Goal: Task Accomplishment & Management: Use online tool/utility

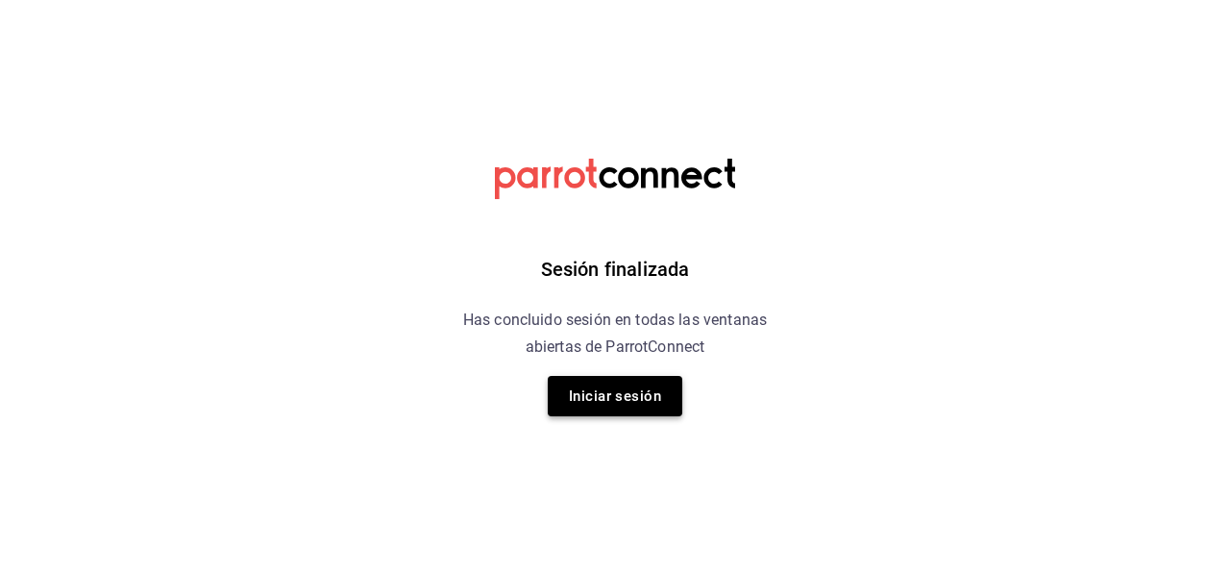
click at [648, 405] on button "Iniciar sesión" at bounding box center [615, 396] width 135 height 40
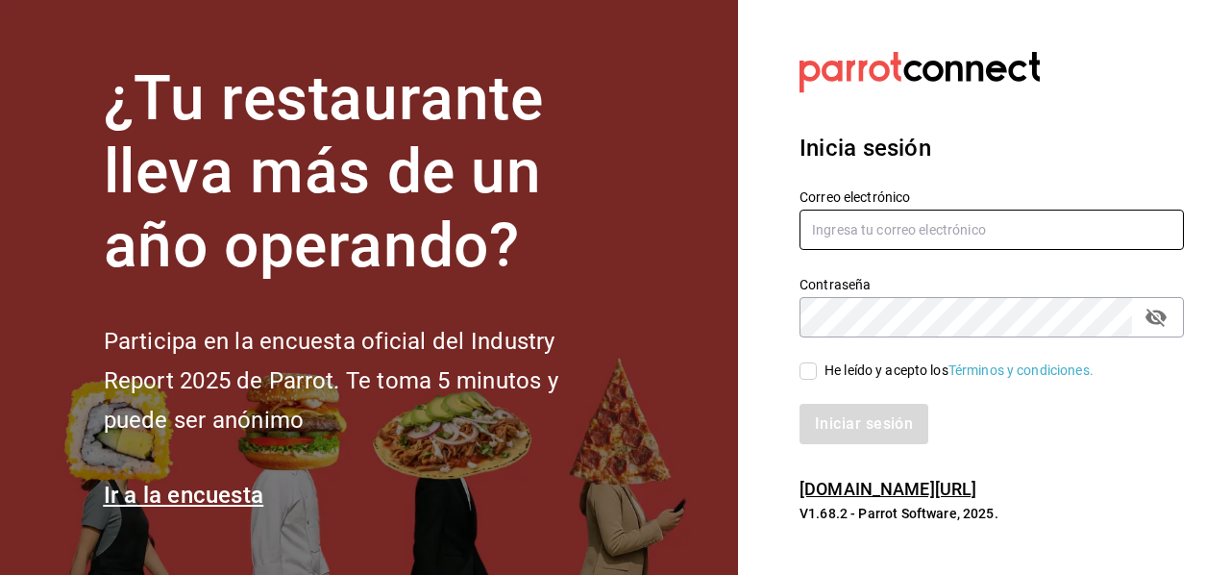
click at [907, 220] on input "text" at bounding box center [992, 230] width 385 height 40
type input "manuel.mendoza@grupocosteno.com"
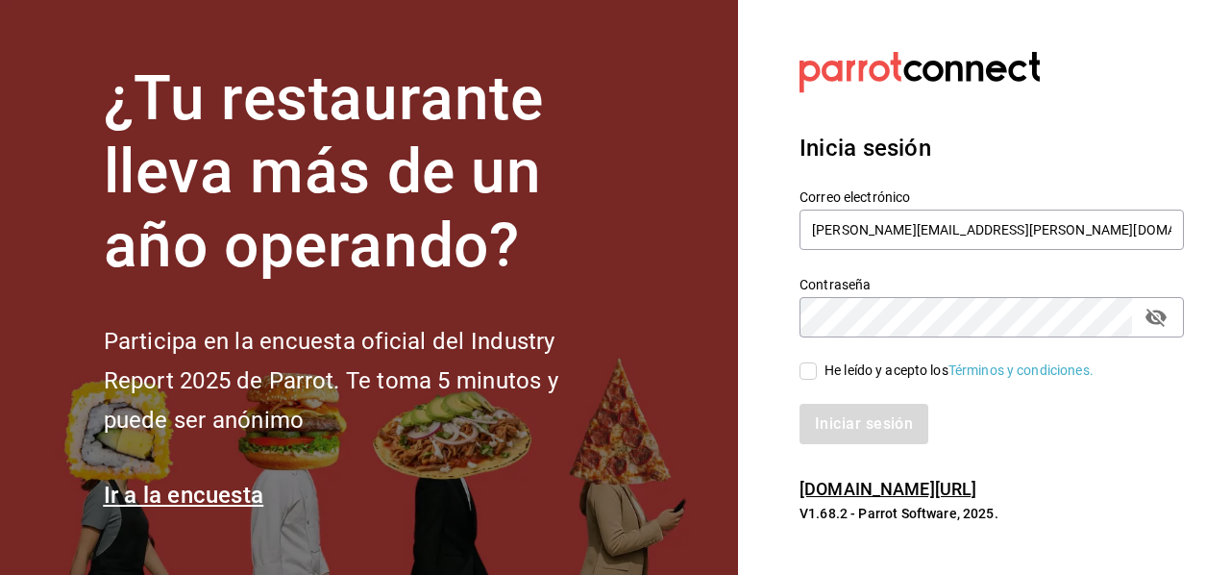
click at [996, 493] on h6 "pos.parrotsoftware.io/" at bounding box center [992, 490] width 385 height 28
click at [821, 367] on span "He leído y acepto los Términos y condiciones." at bounding box center [955, 370] width 277 height 20
click at [817, 367] on input "He leído y acepto los Términos y condiciones." at bounding box center [808, 370] width 17 height 17
checkbox input "true"
click at [892, 424] on button "Iniciar sesión" at bounding box center [865, 424] width 131 height 40
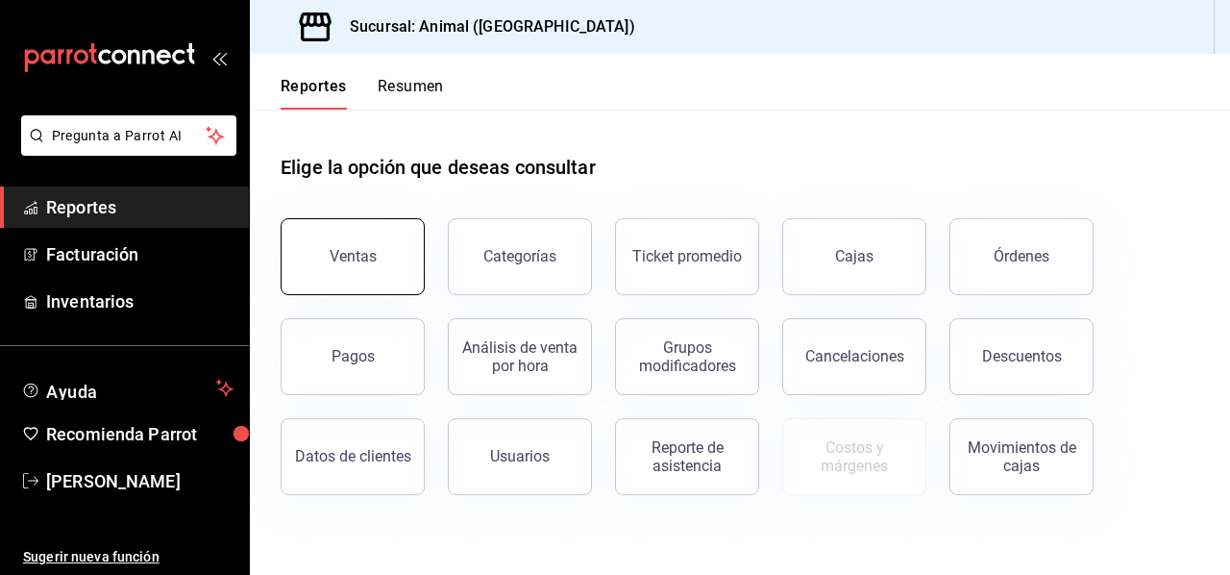
click at [323, 241] on button "Ventas" at bounding box center [353, 256] width 144 height 77
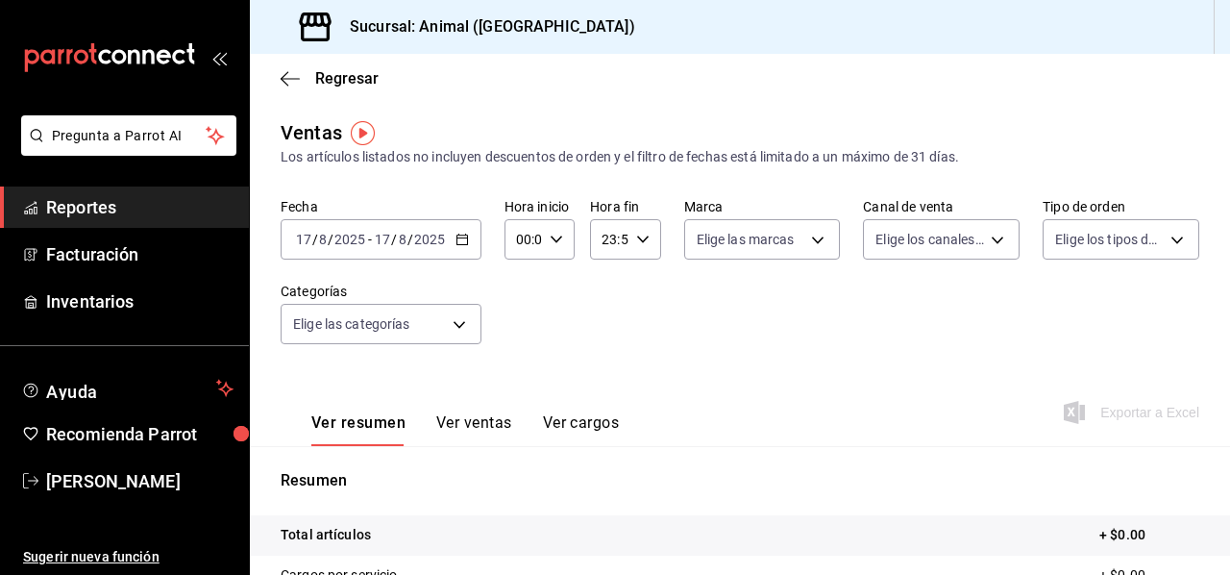
click at [417, 234] on input "2025" at bounding box center [429, 239] width 33 height 15
click at [467, 241] on div "2025-08-17 17 / 8 / 2025 - 2025-08-17 17 / 8 / 2025" at bounding box center [381, 239] width 201 height 40
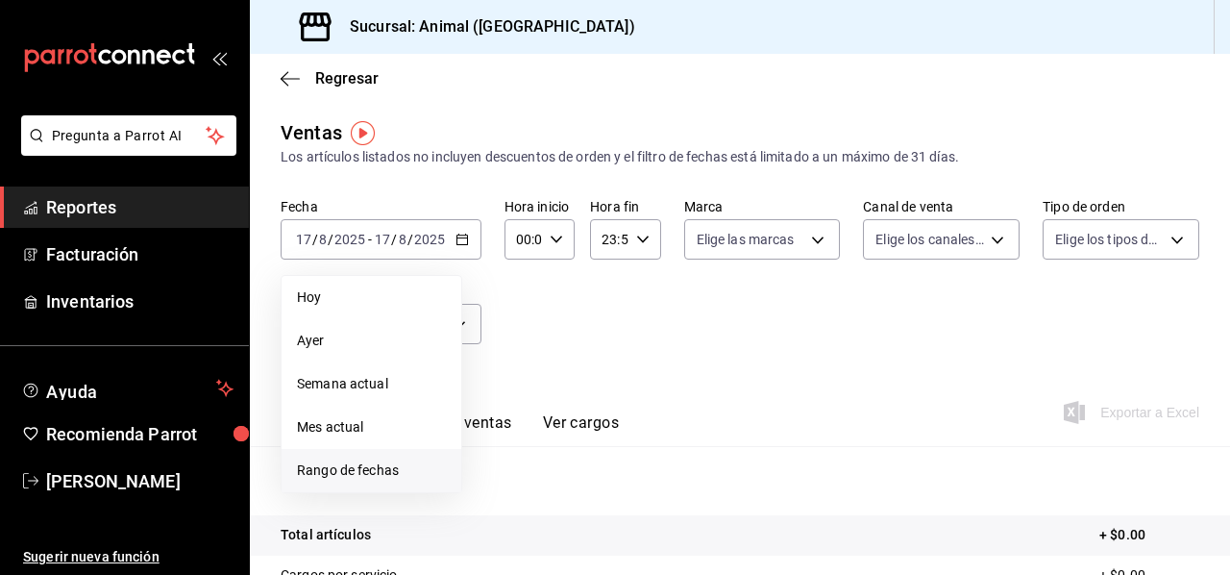
click at [370, 462] on span "Rango de fechas" at bounding box center [371, 470] width 149 height 20
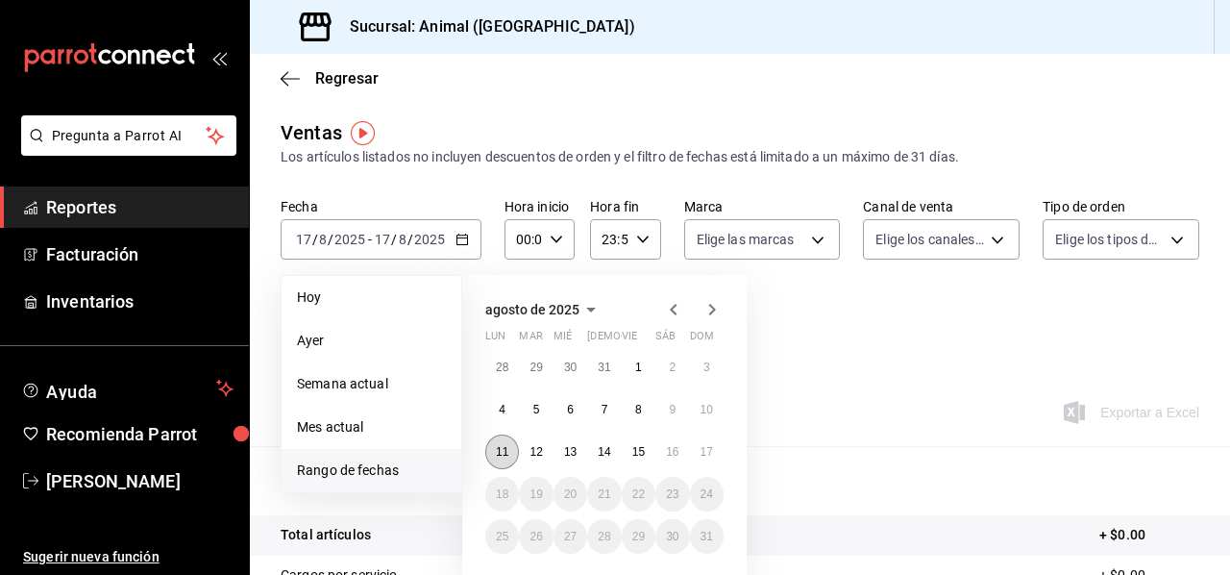
click at [498, 460] on button "11" at bounding box center [502, 451] width 34 height 35
click at [665, 456] on button "16" at bounding box center [673, 451] width 34 height 35
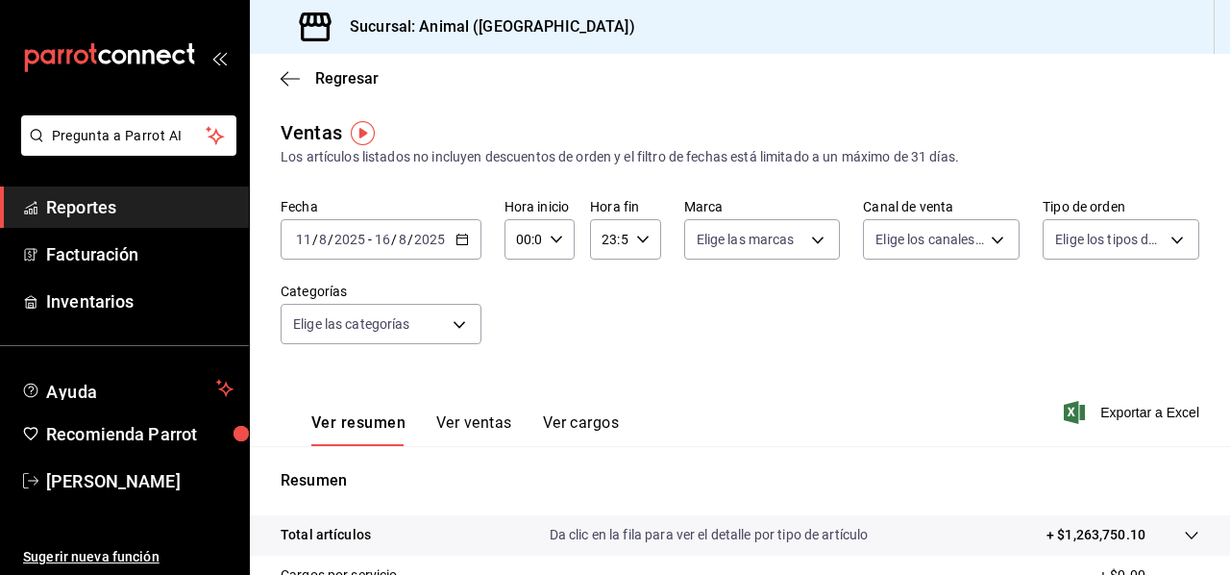
click at [554, 237] on icon "button" at bounding box center [556, 239] width 13 height 13
click at [519, 326] on span "05" at bounding box center [520, 322] width 4 height 15
type input "05:00"
click at [662, 331] on div at bounding box center [615, 287] width 1230 height 575
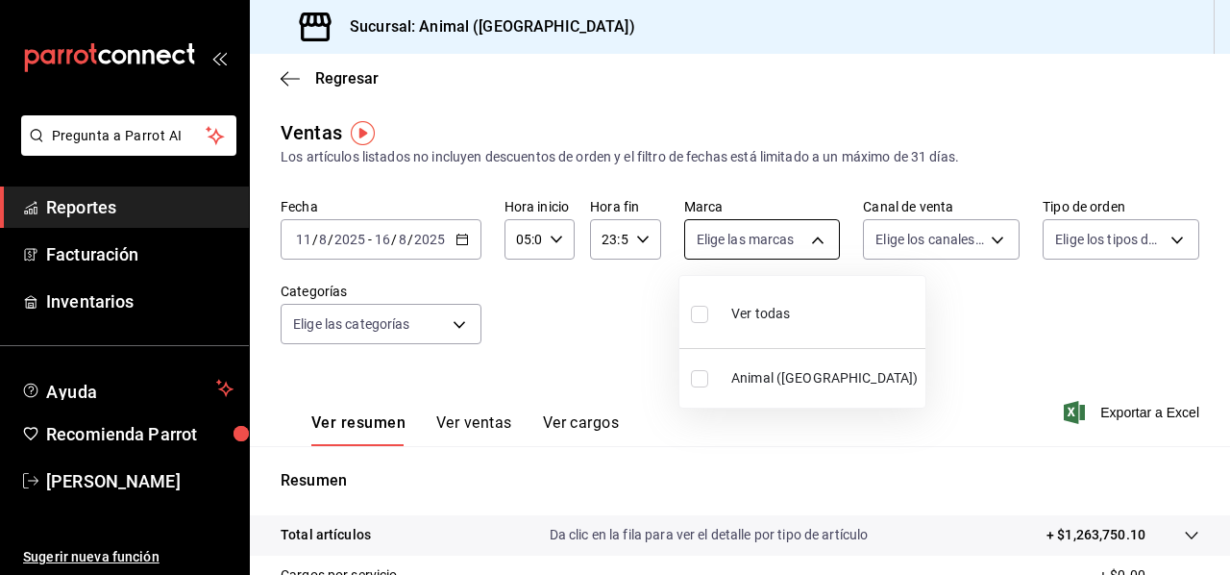
click at [819, 239] on body "Pregunta a Parrot AI Reportes Facturación Inventarios Ayuda Recomienda Parrot M…" at bounding box center [615, 287] width 1230 height 575
click at [756, 316] on span "Ver todas" at bounding box center [761, 314] width 59 height 20
type input "3f39fcdc-c8c4-4fff-883a-47b345d9391c"
checkbox input "true"
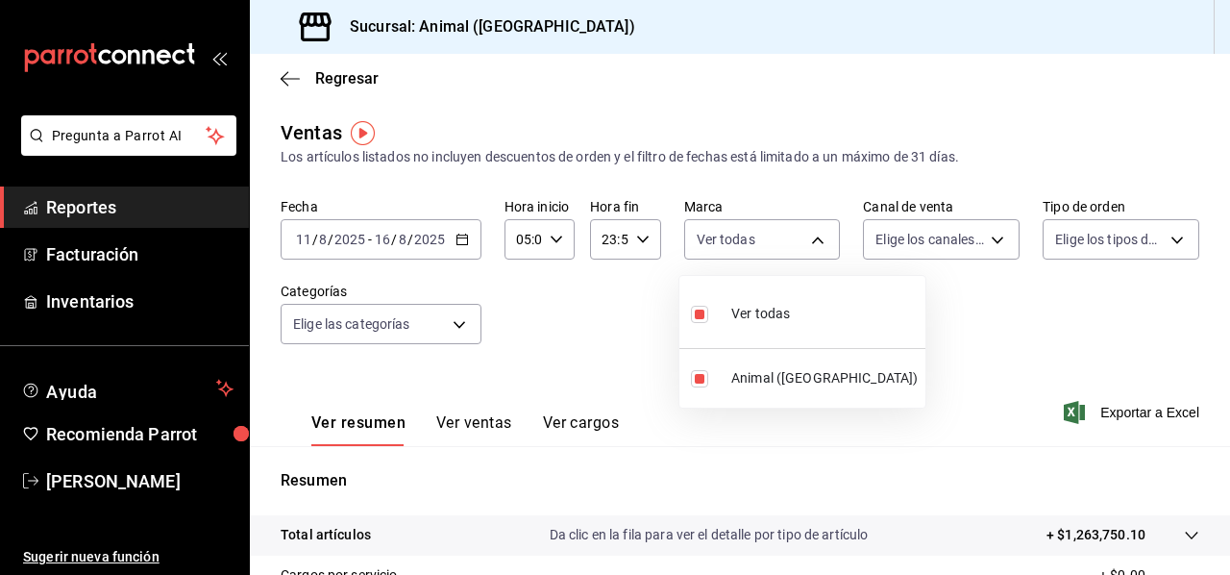
click at [995, 251] on div at bounding box center [615, 287] width 1230 height 575
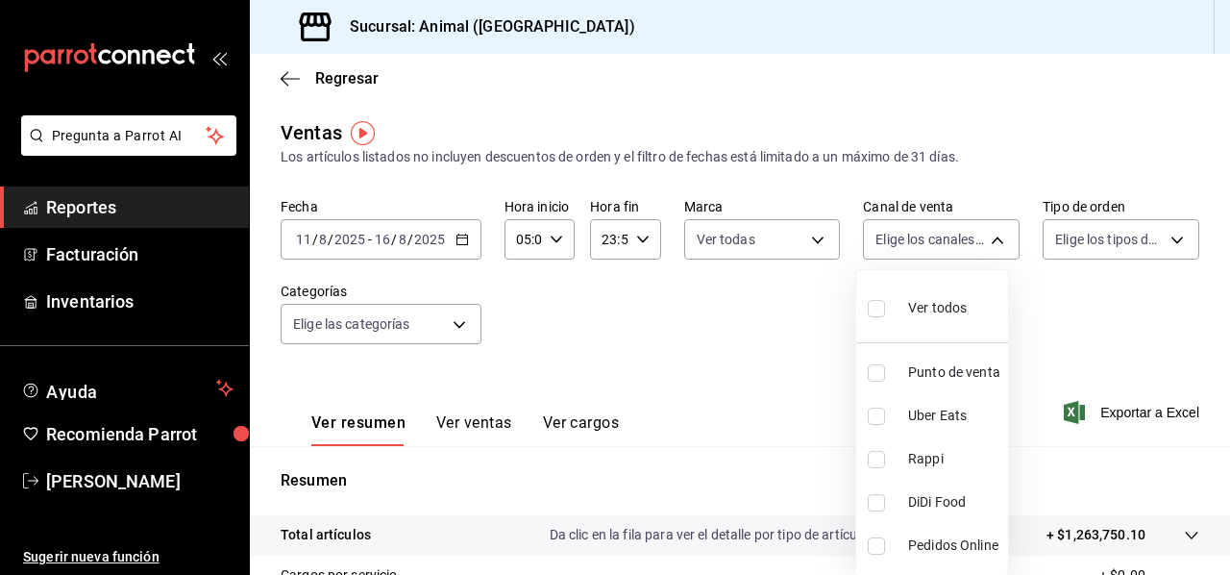
click at [995, 251] on body "Pregunta a Parrot AI Reportes Facturación Inventarios Ayuda Recomienda Parrot M…" at bounding box center [615, 287] width 1230 height 575
click at [948, 304] on span "Ver todos" at bounding box center [937, 308] width 59 height 20
type input "PARROT,UBER_EATS,RAPPI,DIDI_FOOD,ONLINE"
checkbox input "true"
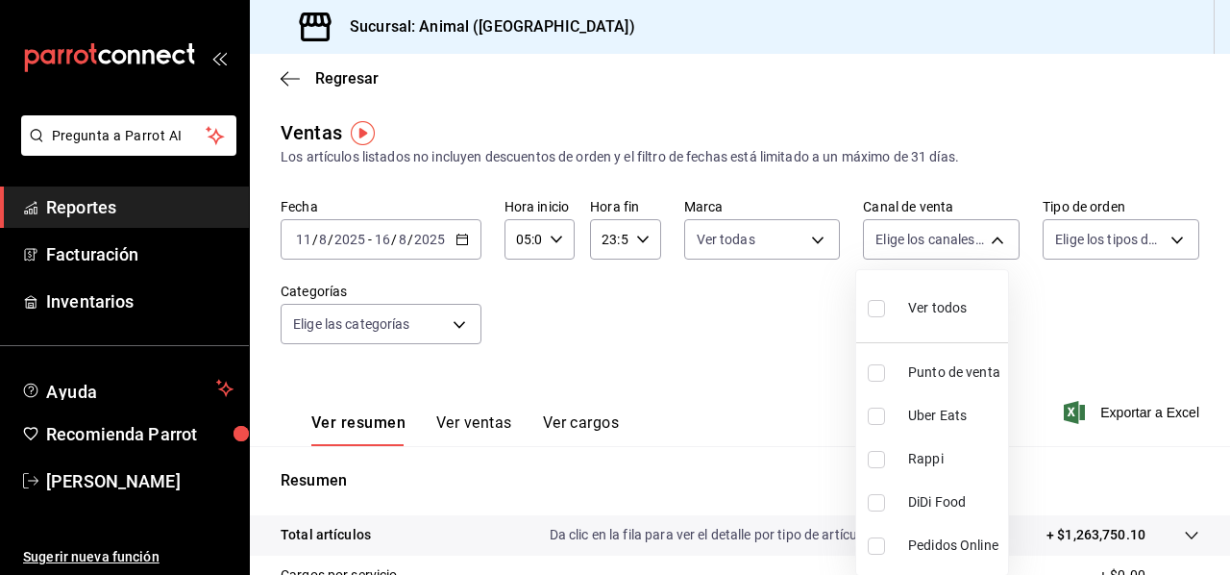
checkbox input "true"
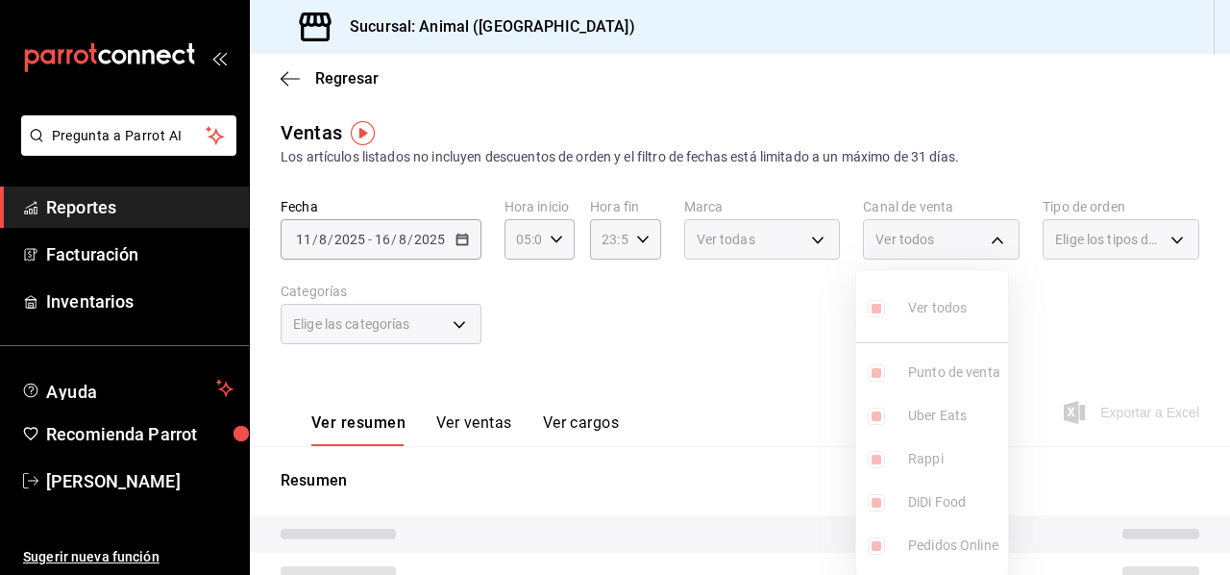
click at [1179, 235] on div at bounding box center [615, 287] width 1230 height 575
click at [1179, 235] on div "Elige los tipos de orden" at bounding box center [1121, 239] width 157 height 40
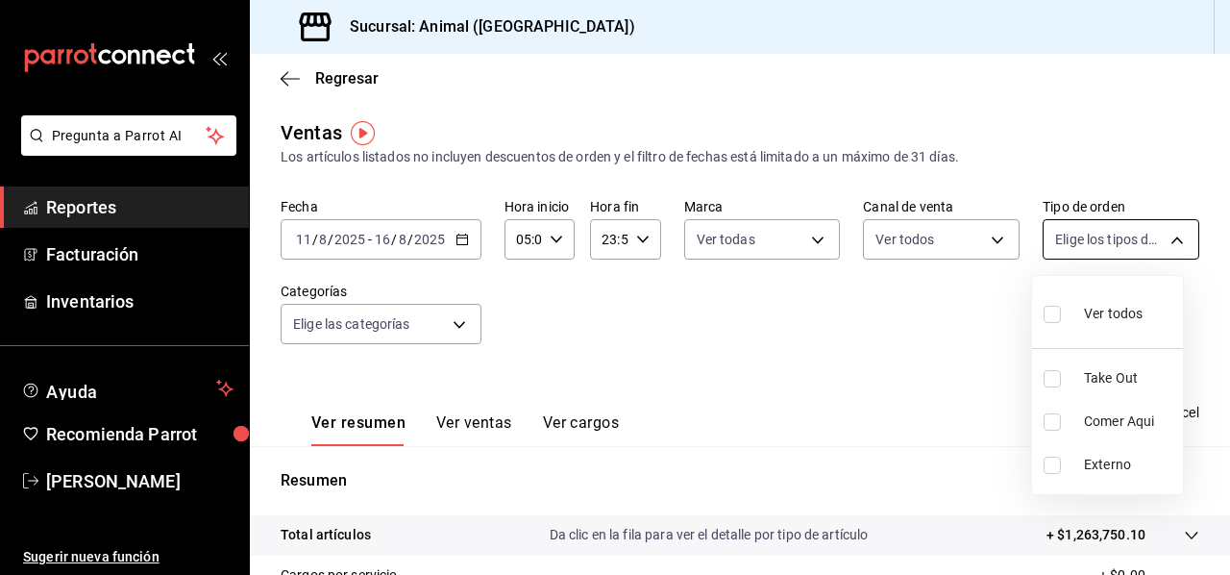
click at [1157, 239] on body "Pregunta a Parrot AI Reportes Facturación Inventarios Ayuda Recomienda Parrot M…" at bounding box center [615, 287] width 1230 height 575
click at [1107, 310] on span "Ver todos" at bounding box center [1113, 314] width 59 height 20
type input "3f245141-8cb2-4099-bf0f-bc16ed99609a,be50bec9-a7ef-41cc-9154-7015b9ad380c,EXTER…"
checkbox input "true"
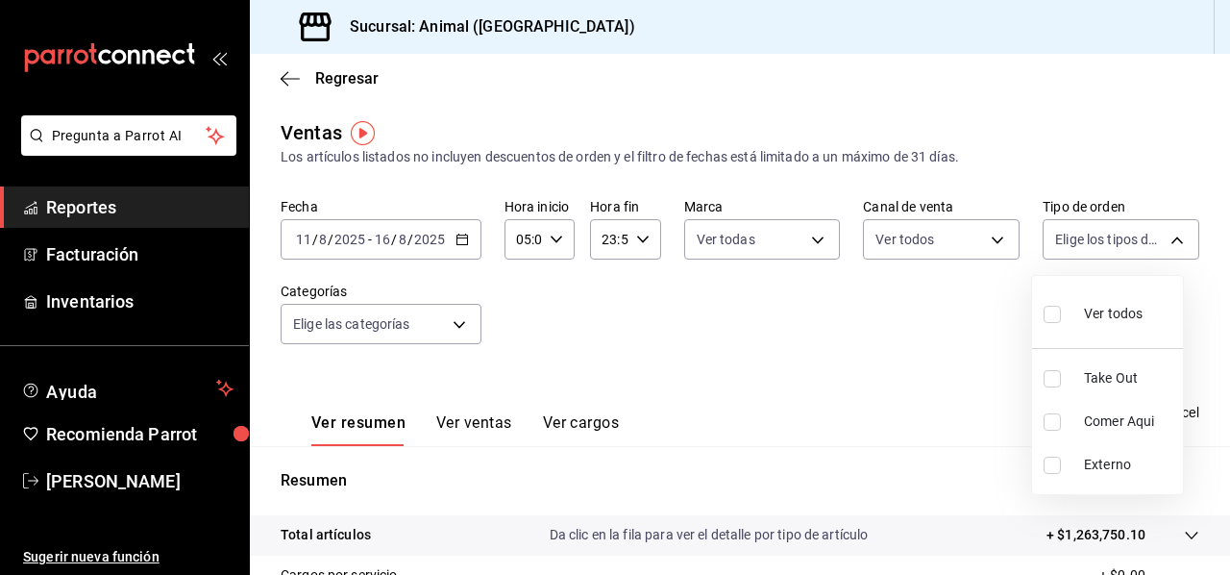
checkbox input "true"
click at [446, 326] on div at bounding box center [615, 287] width 1230 height 575
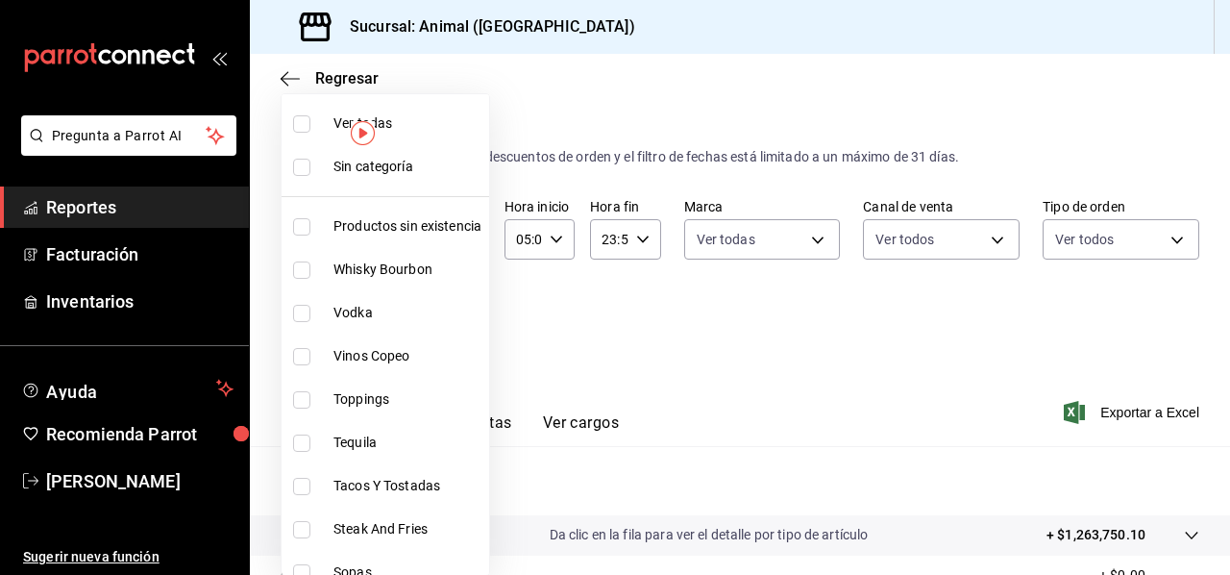
click at [446, 326] on body "Pregunta a Parrot AI Reportes Facturación Inventarios Ayuda Recomienda Parrot M…" at bounding box center [615, 287] width 1230 height 575
click at [410, 126] on span "Ver todas" at bounding box center [408, 123] width 148 height 20
type input "ab590da7-d0c4-47a8-ac4f-44aecaaca930,928f1d8c-49b4-4cad-a5c8-35f7885dcb7c,2440b…"
checkbox input "true"
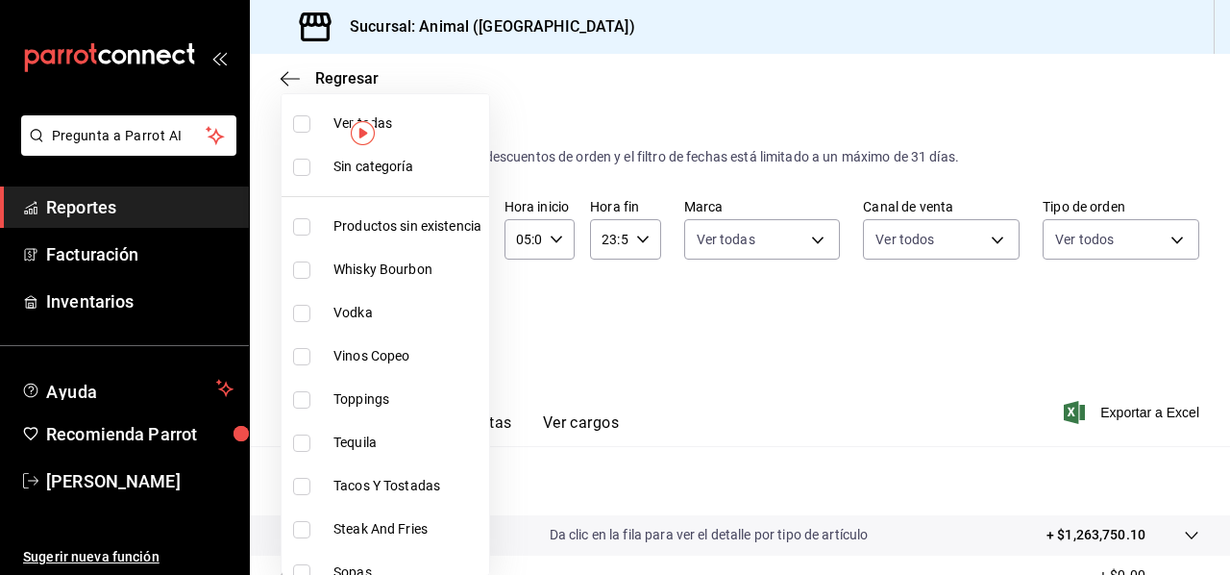
checkbox input "true"
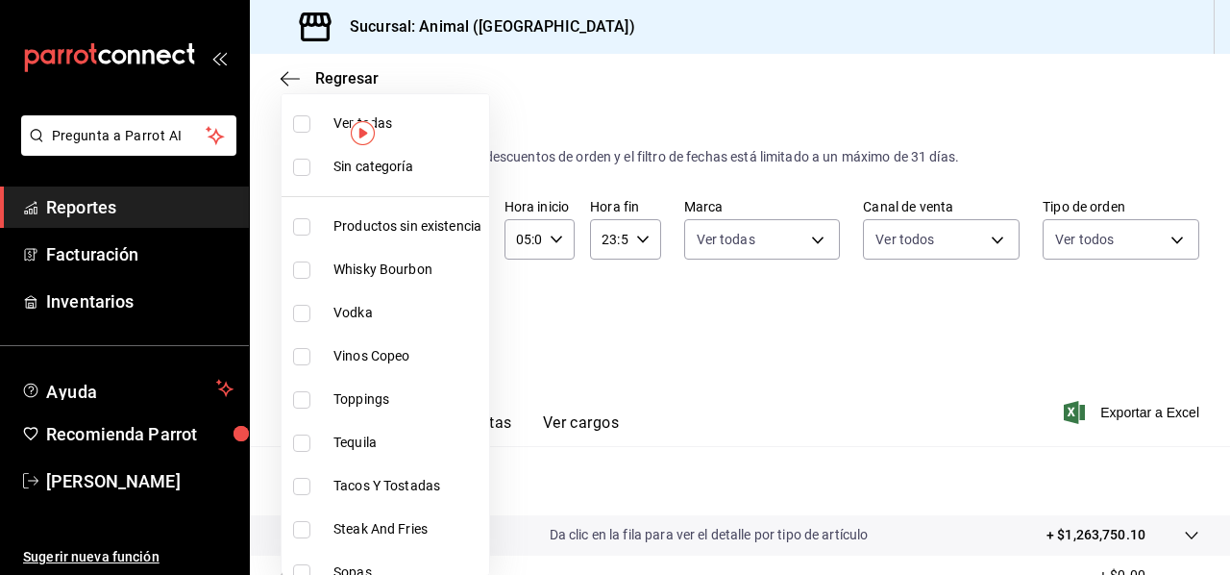
checkbox input "true"
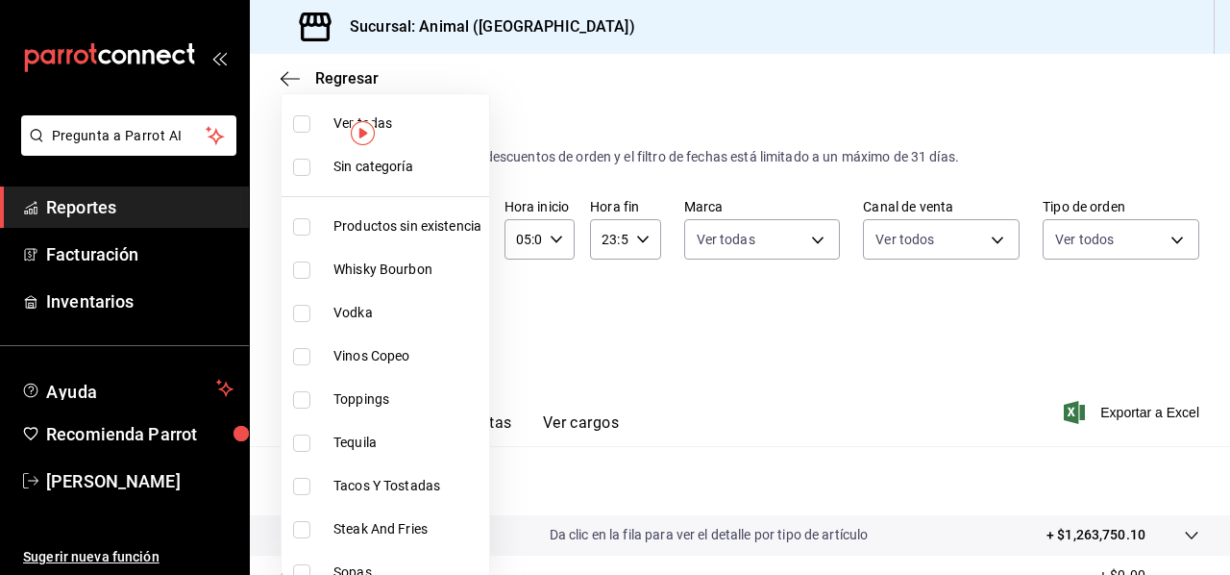
checkbox input "true"
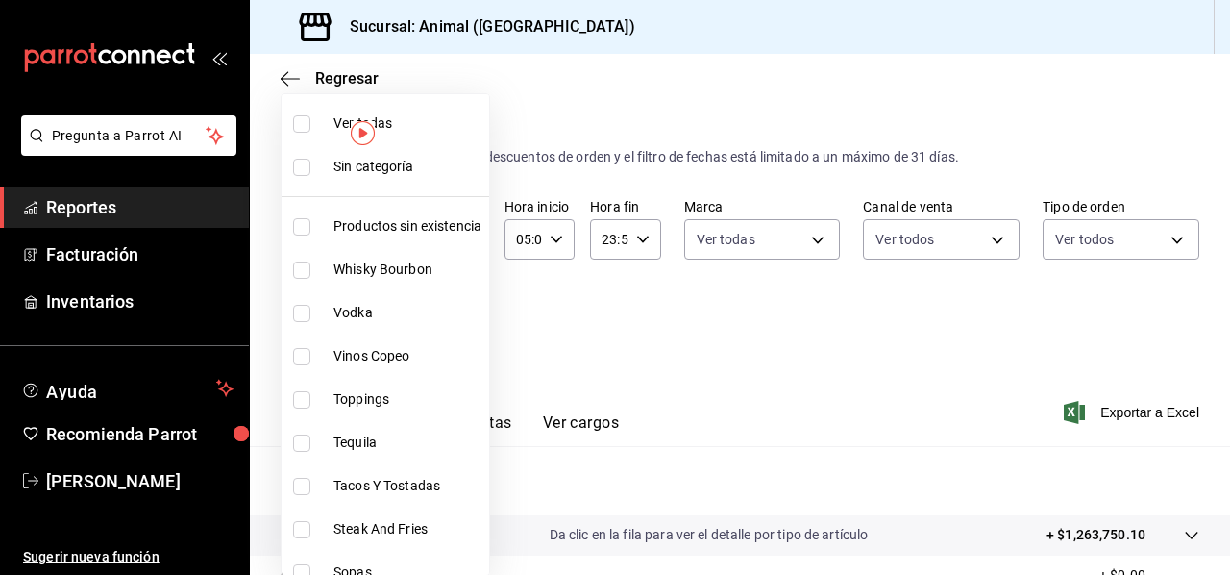
checkbox input "true"
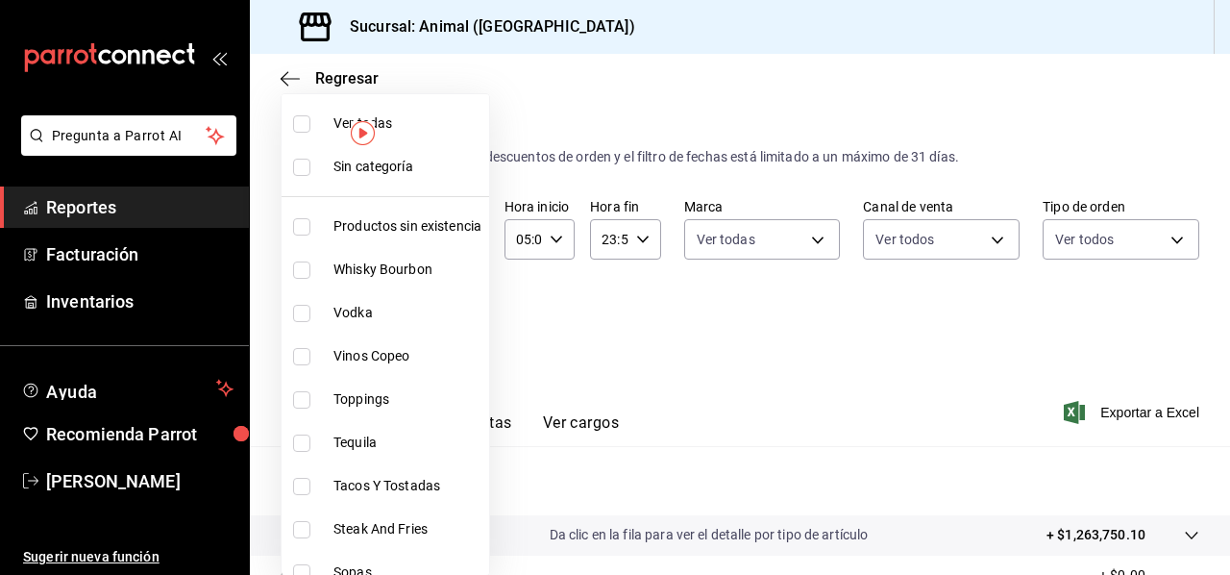
checkbox input "true"
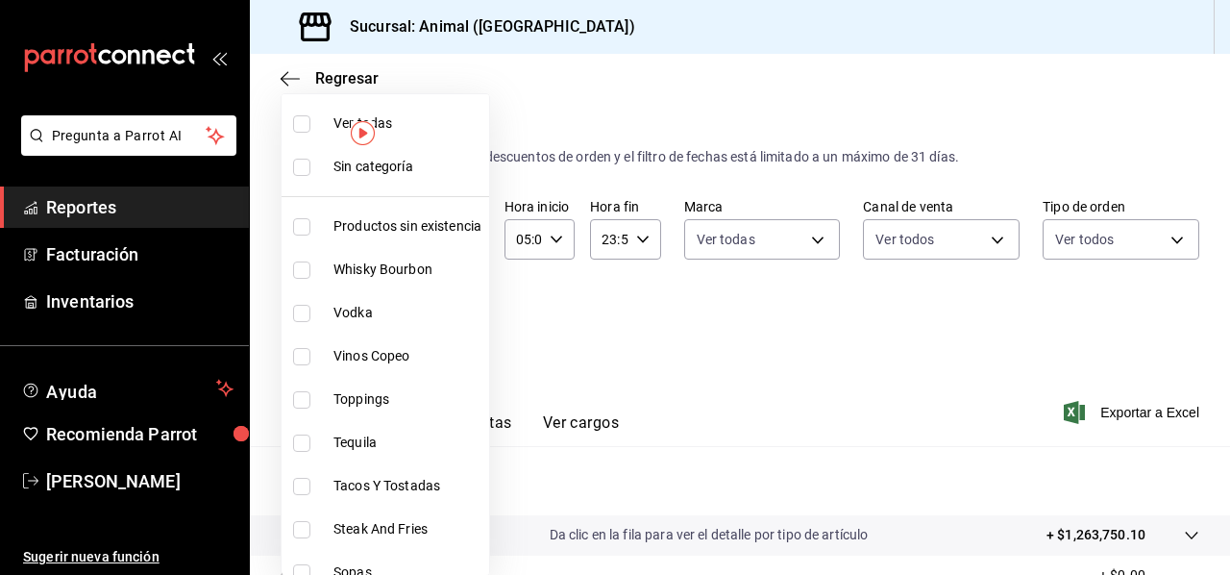
checkbox input "true"
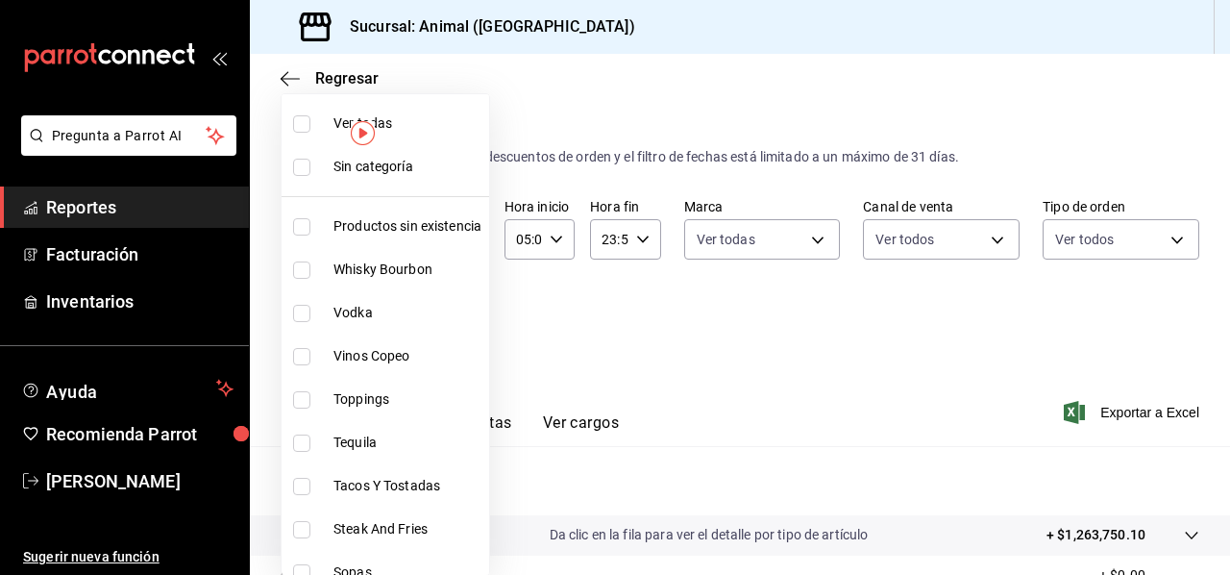
checkbox input "true"
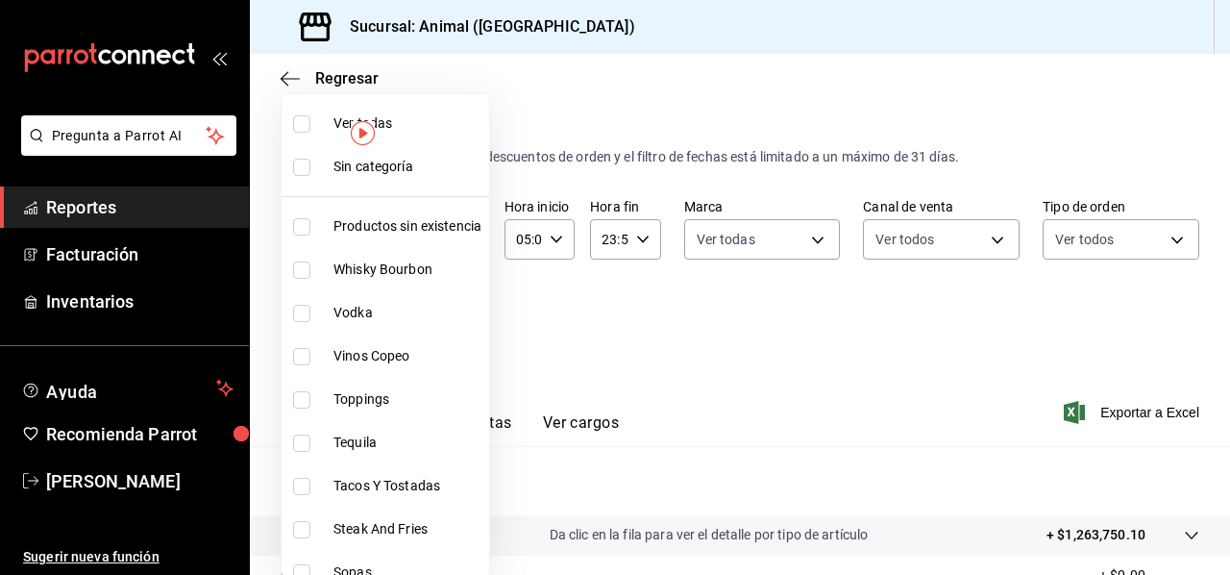
checkbox input "true"
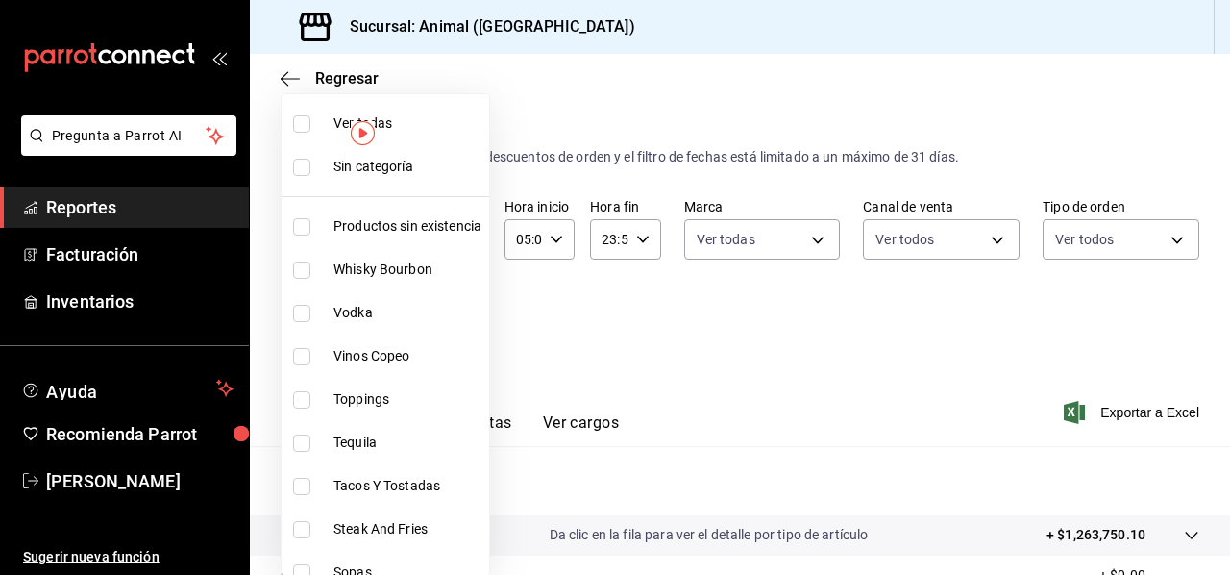
checkbox input "true"
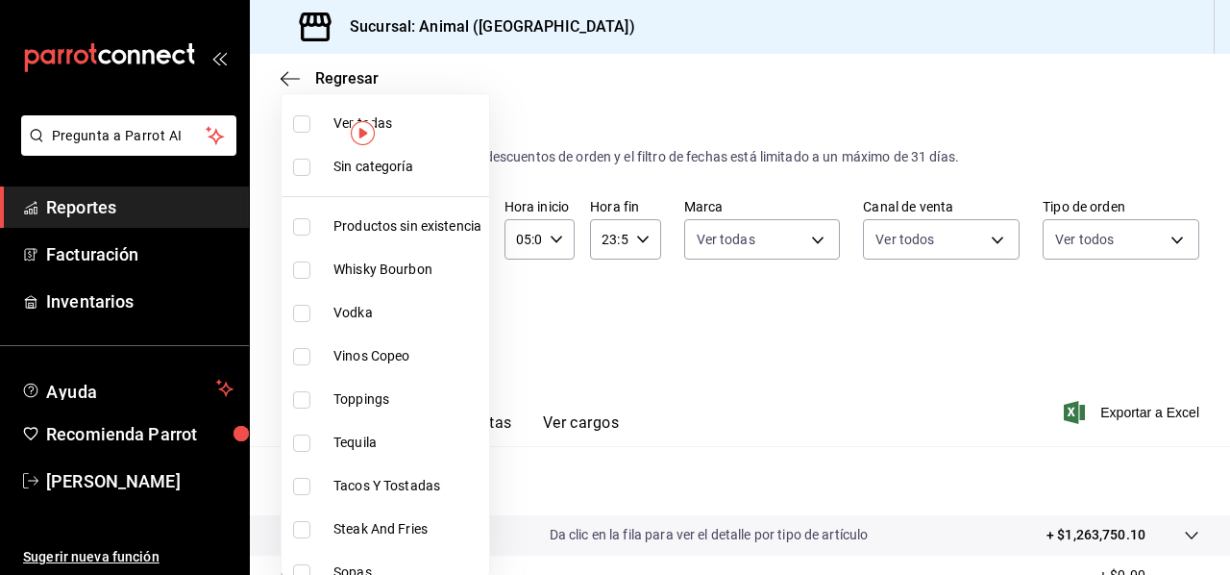
checkbox input "true"
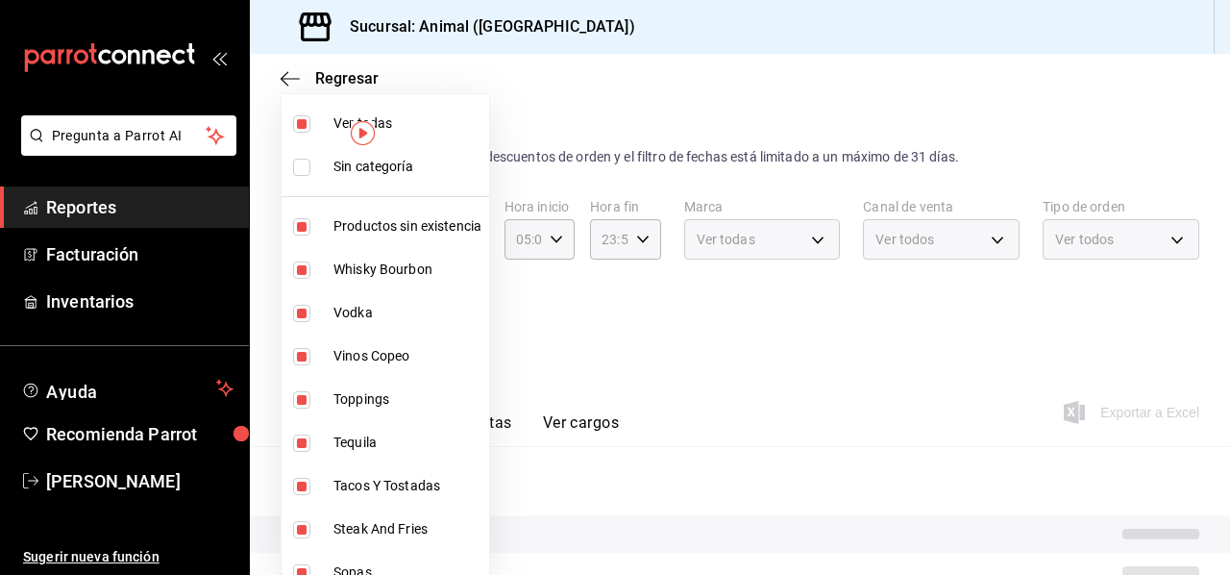
click at [622, 334] on div at bounding box center [615, 287] width 1230 height 575
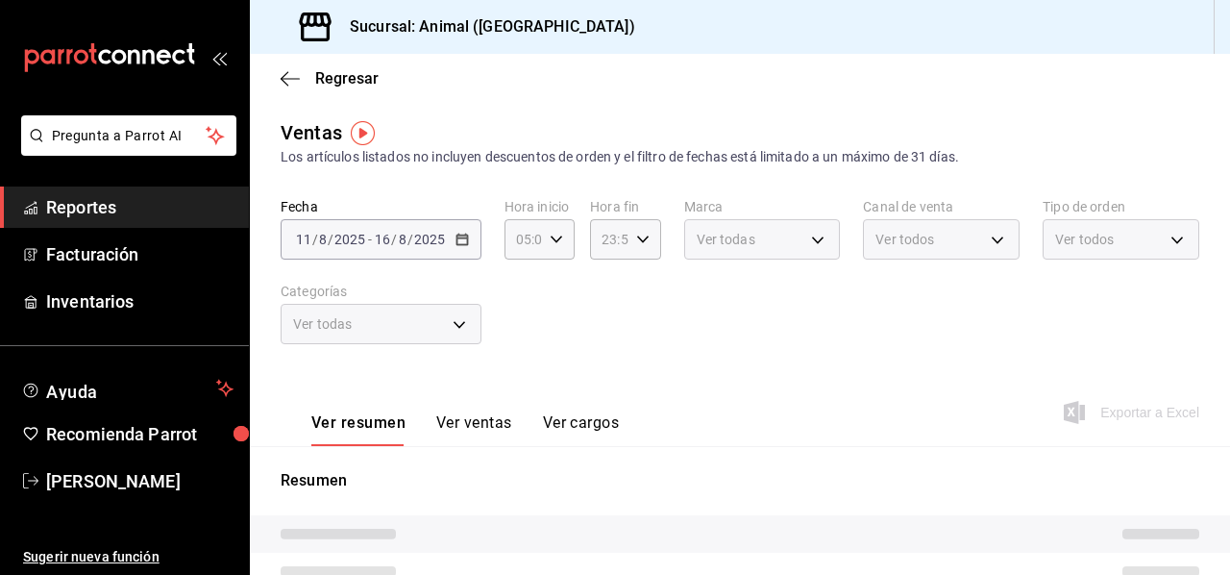
click at [488, 416] on button "Ver ventas" at bounding box center [474, 429] width 76 height 33
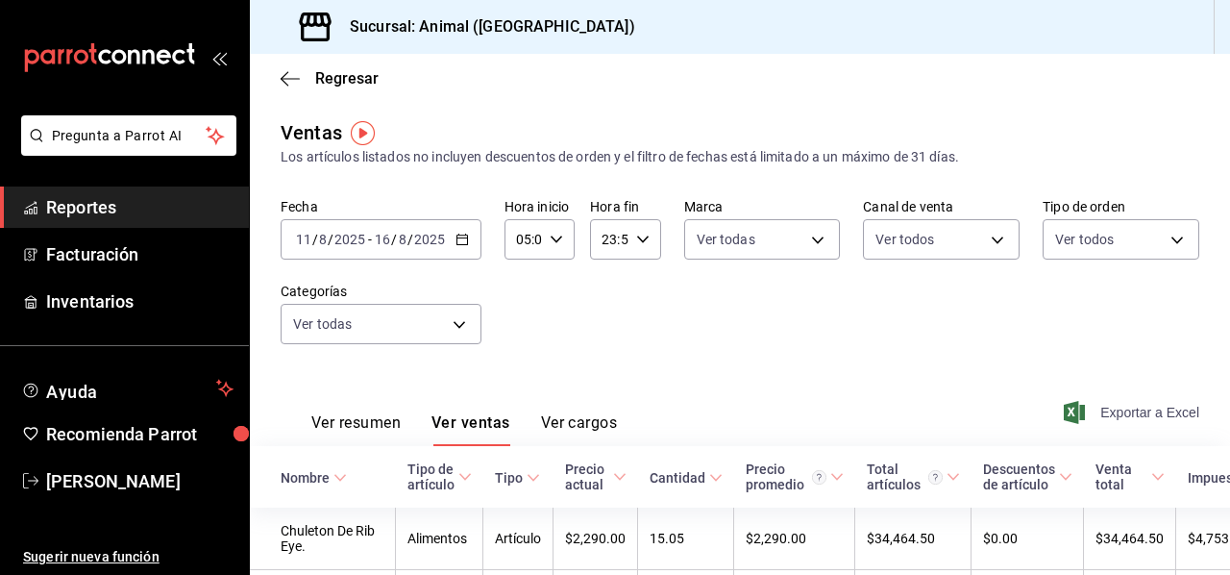
click at [1148, 412] on span "Exportar a Excel" at bounding box center [1134, 412] width 132 height 23
